Goal: Task Accomplishment & Management: Manage account settings

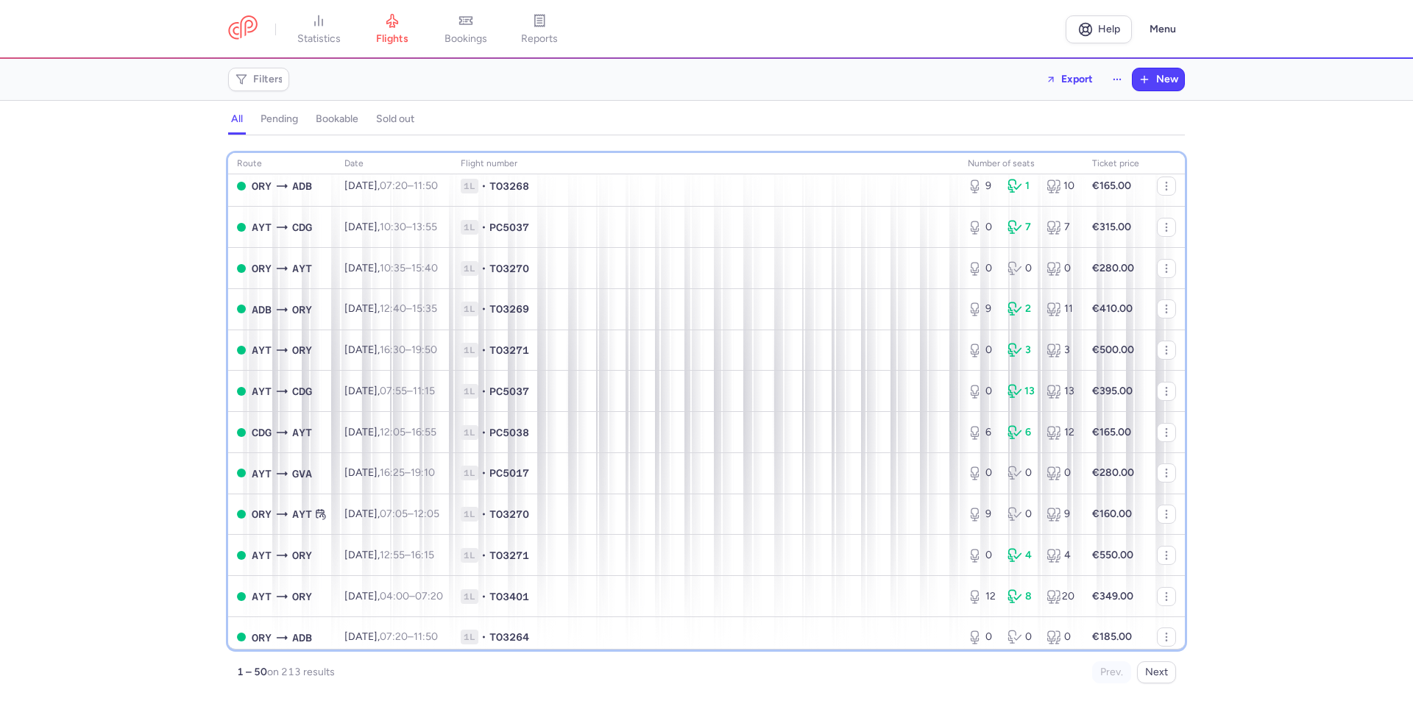
scroll to position [1311, 0]
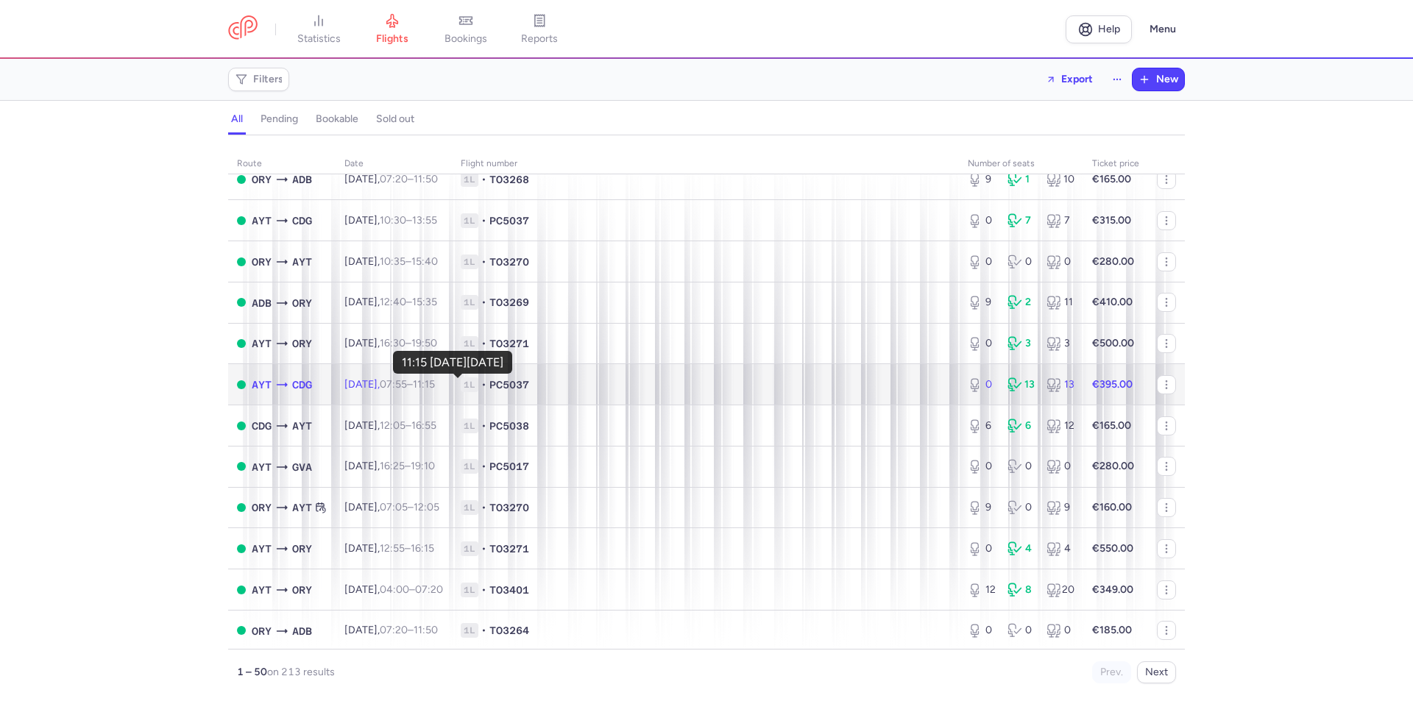
click at [435, 386] on time "11:15 +0" at bounding box center [424, 384] width 22 height 13
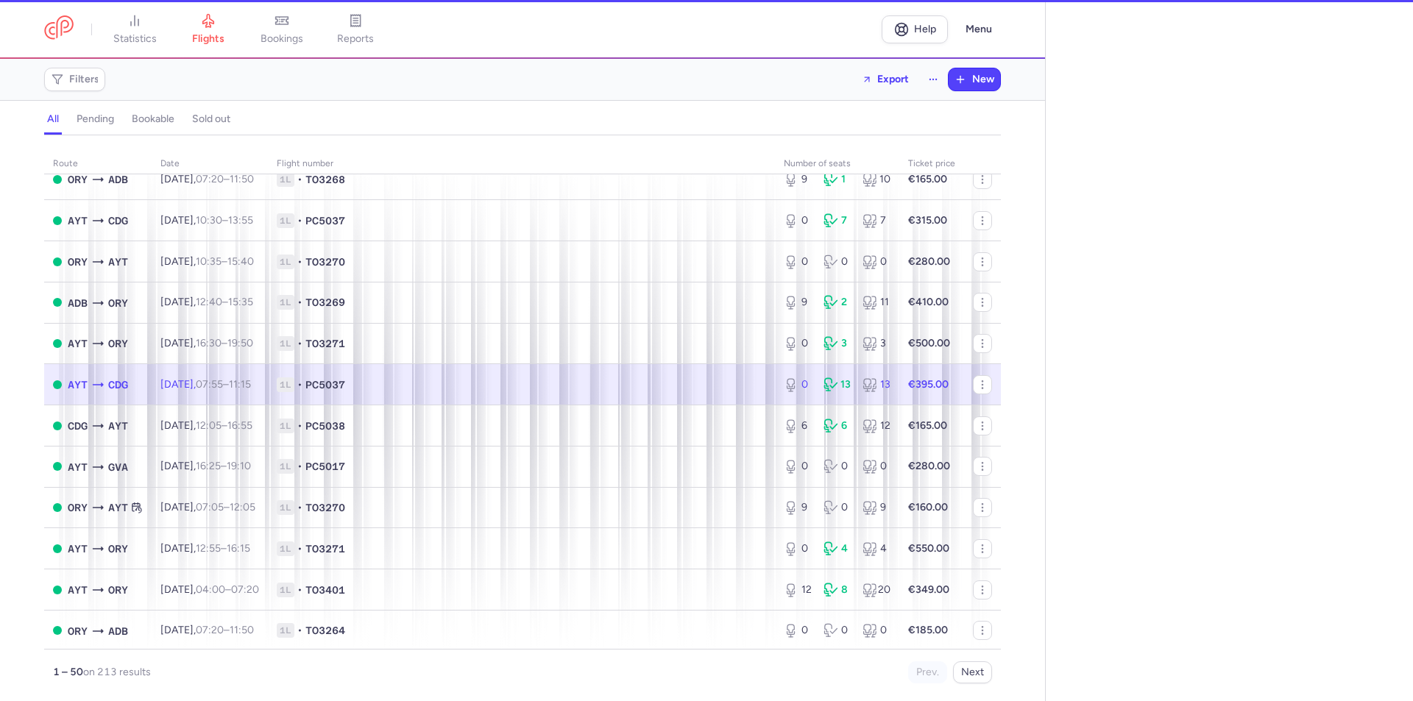
select select "days"
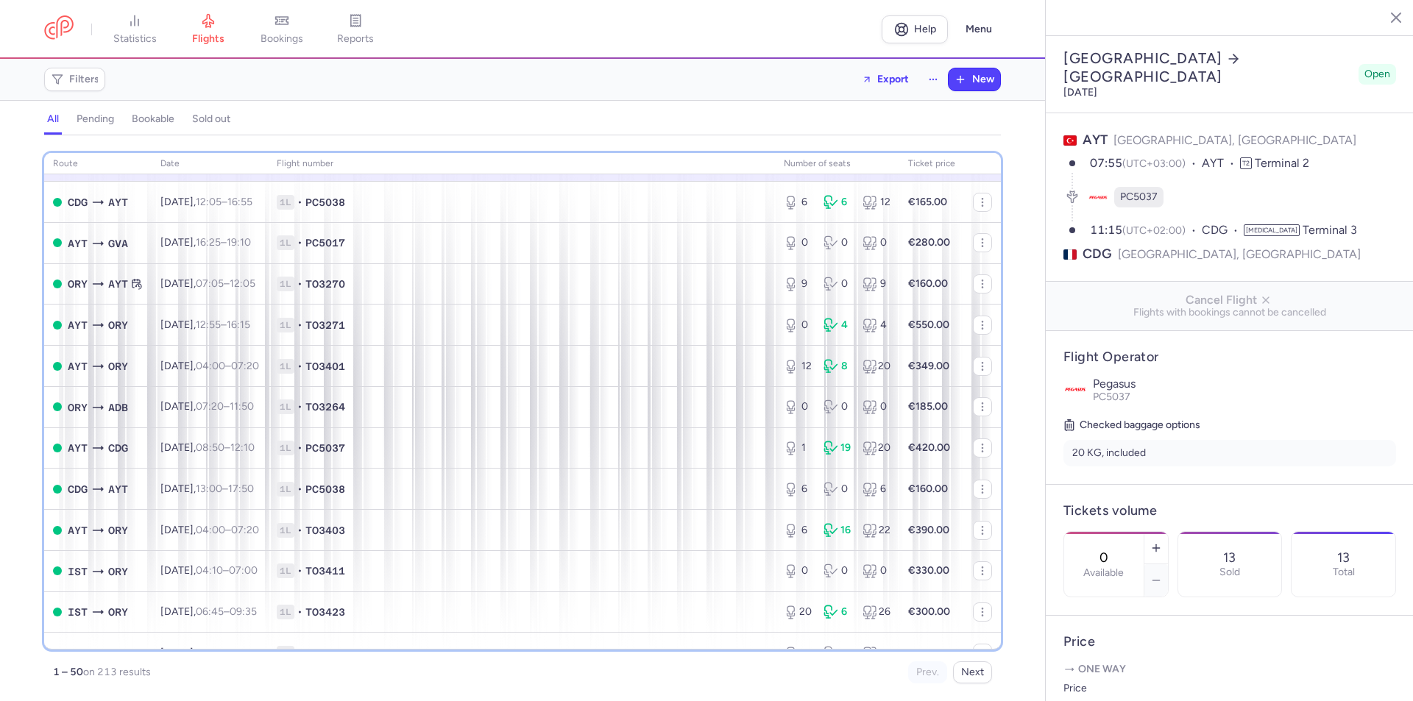
scroll to position [1538, 0]
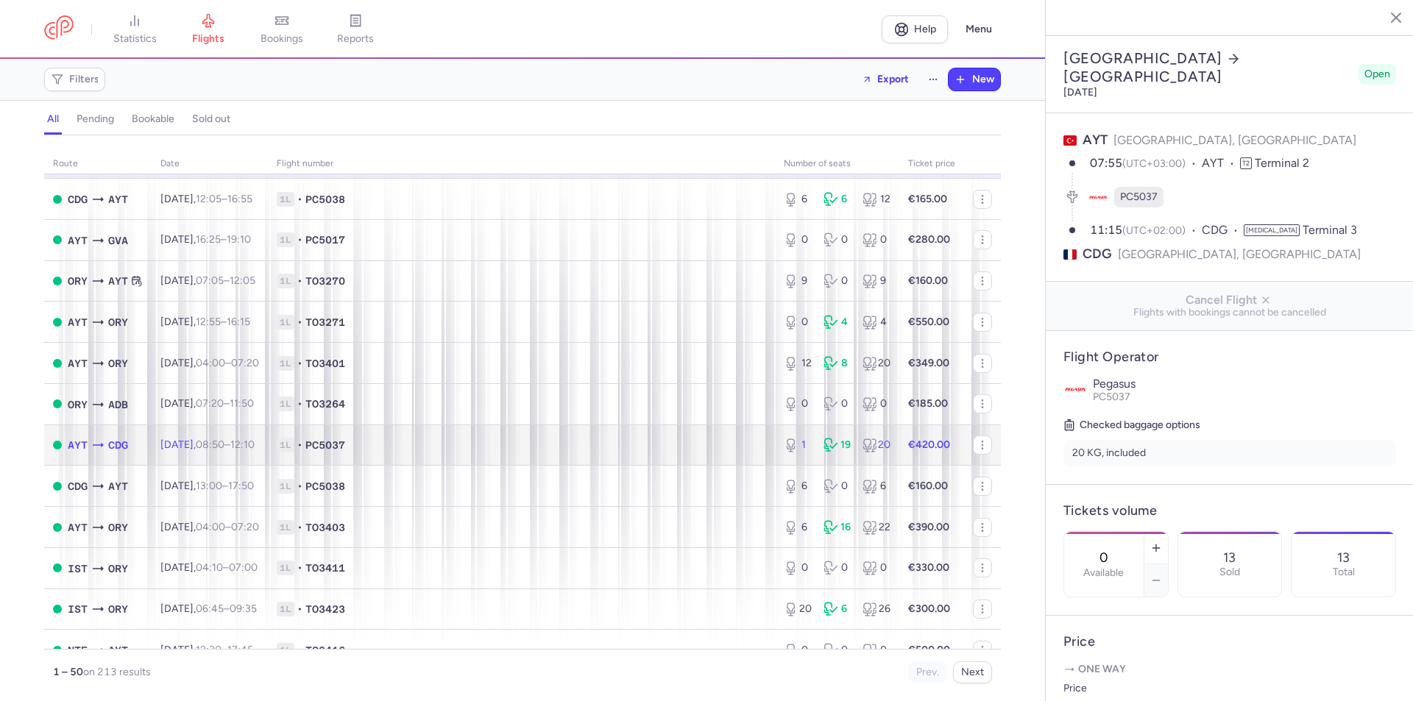
click at [184, 436] on td "[DATE] 08:50 – 12:10 +0" at bounding box center [210, 445] width 116 height 41
click at [1162, 575] on icon "button" at bounding box center [1156, 581] width 12 height 12
type input "0"
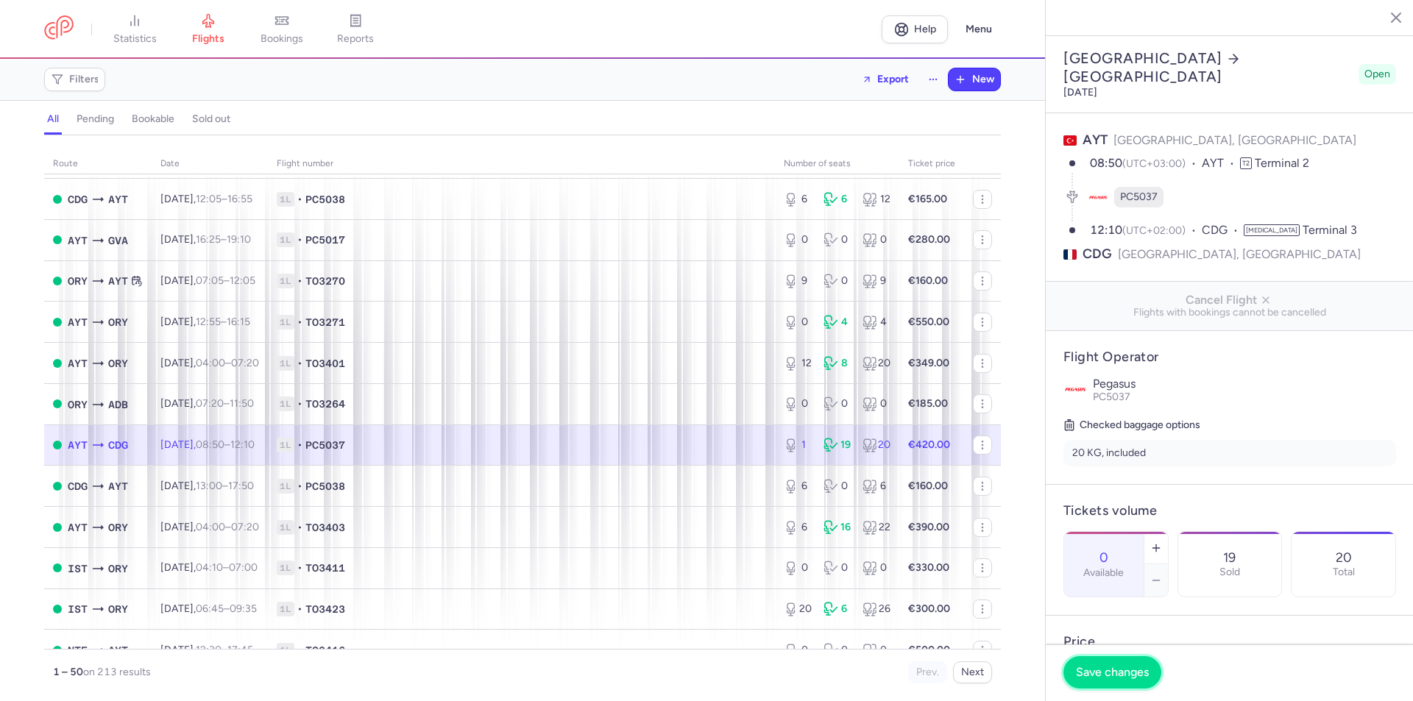
click at [1104, 675] on span "Save changes" at bounding box center [1112, 672] width 73 height 13
